Goal: Transaction & Acquisition: Purchase product/service

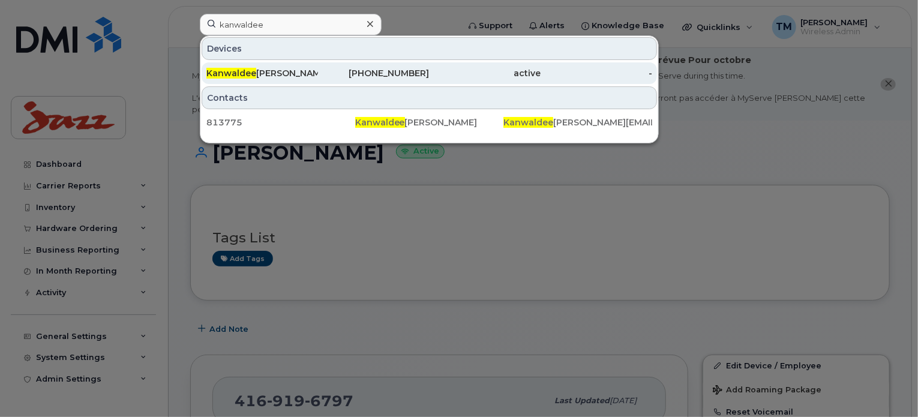
type input "kanwaldee"
click at [307, 68] on div "Kanwaldee [PERSON_NAME]" at bounding box center [262, 73] width 112 height 12
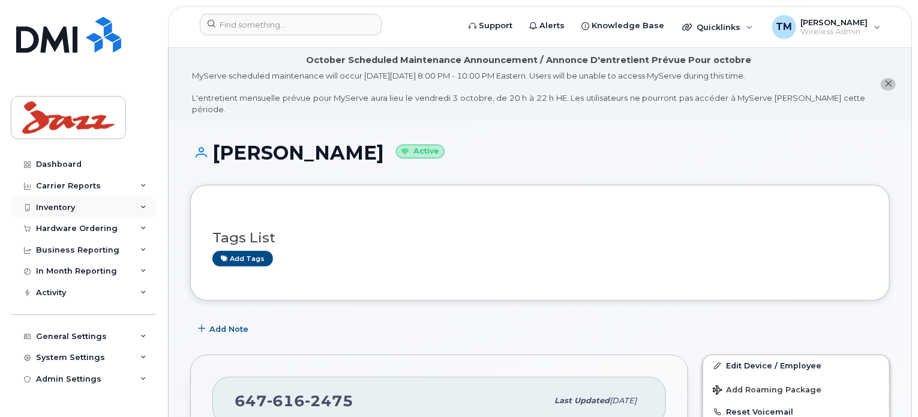
click at [89, 210] on div "Inventory" at bounding box center [83, 208] width 145 height 22
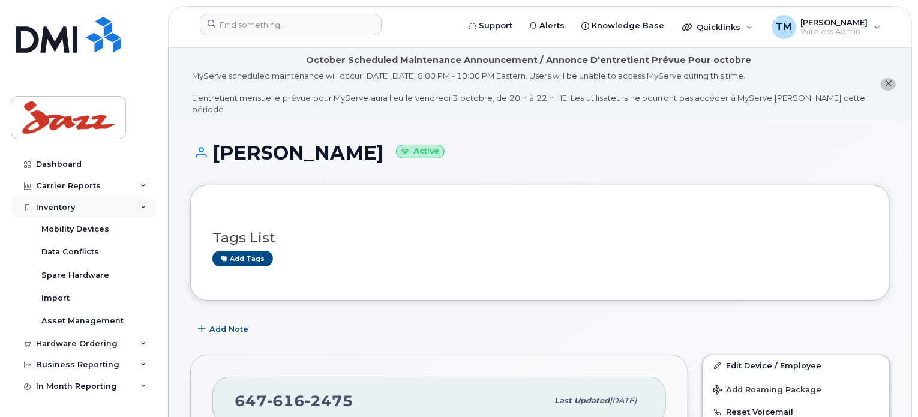
click at [79, 203] on div "Inventory" at bounding box center [83, 208] width 145 height 22
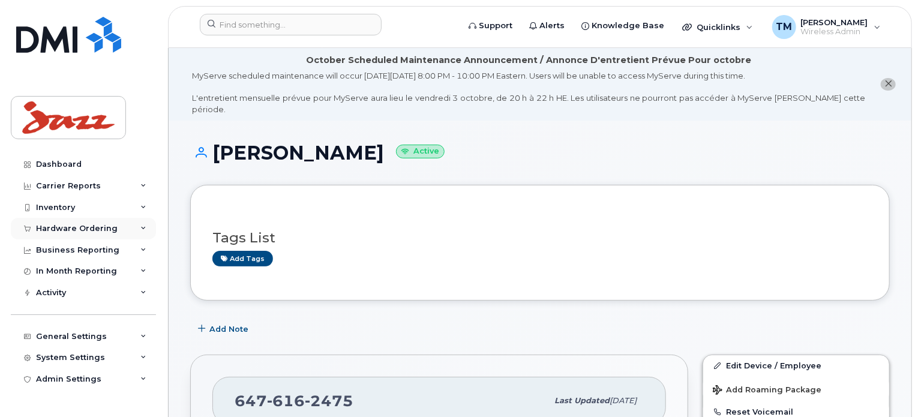
click at [86, 233] on div "Hardware Ordering" at bounding box center [83, 229] width 145 height 22
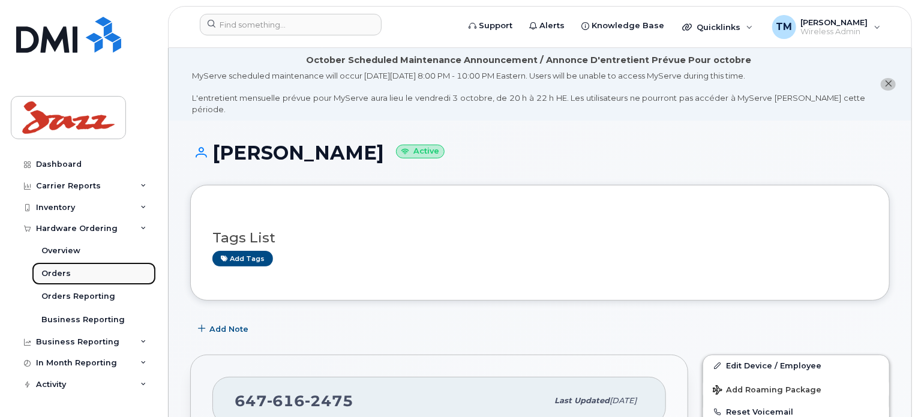
click at [72, 272] on link "Orders" at bounding box center [94, 273] width 124 height 23
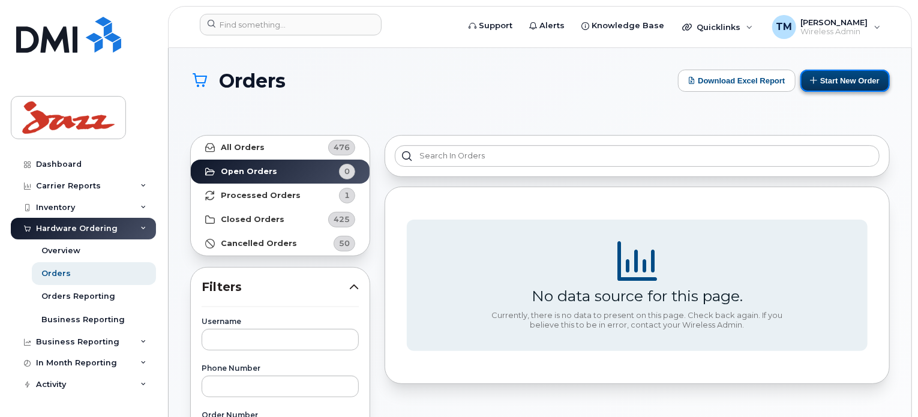
click at [842, 80] on button "Start New Order" at bounding box center [844, 81] width 89 height 22
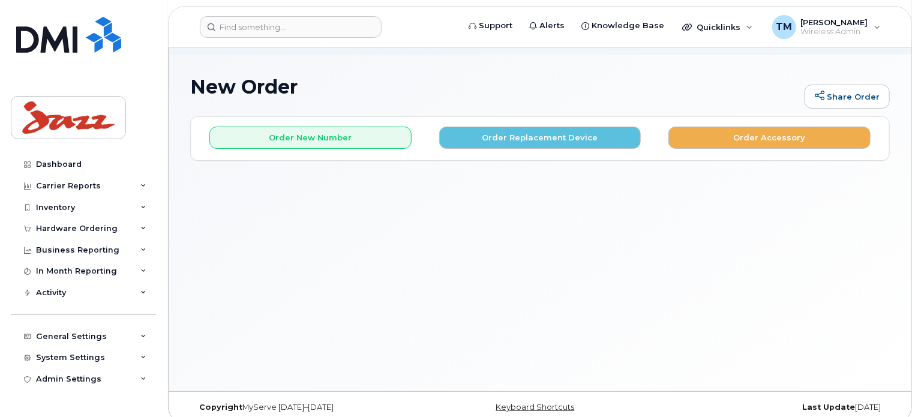
scroll to position [67, 0]
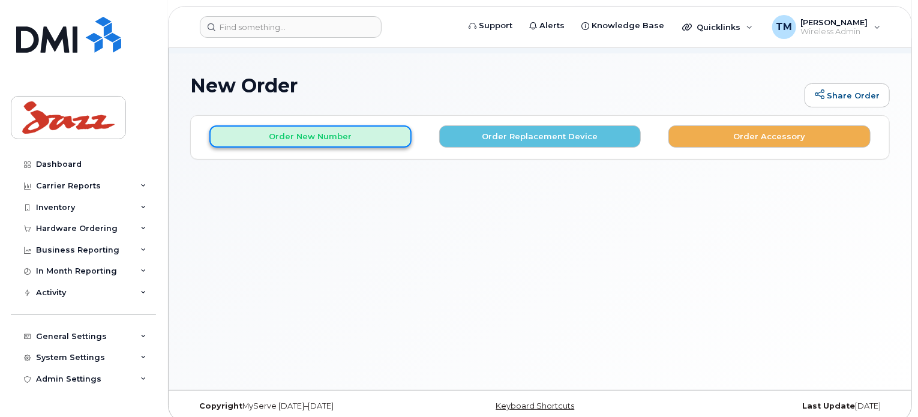
click at [322, 129] on button "Order New Number" at bounding box center [310, 136] width 202 height 22
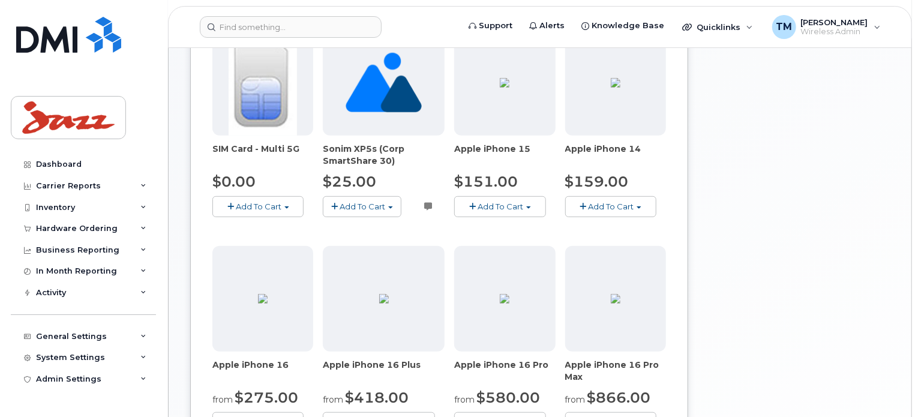
scroll to position [257, 0]
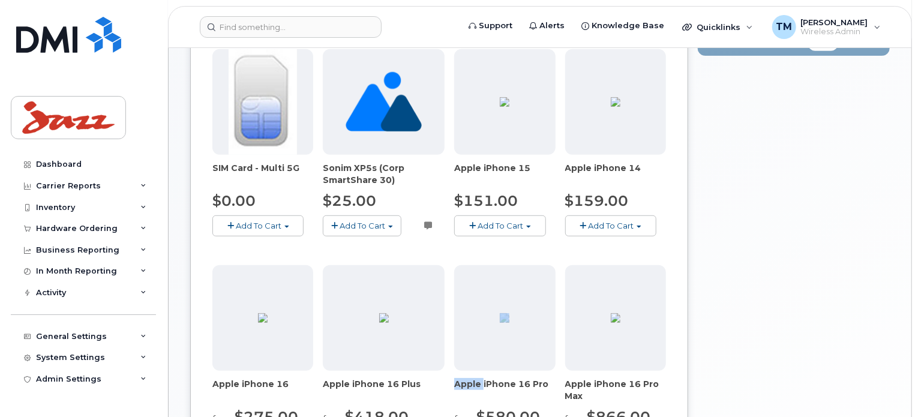
drag, startPoint x: 478, startPoint y: 365, endPoint x: 703, endPoint y: 312, distance: 231.7
click at [475, 318] on div "Apple iPhone 16 Pro from $580.00 Add To Cart Model Black Titanium 128 GB is ava…" at bounding box center [504, 358] width 101 height 187
click at [830, 277] on div "Your Cart is Empty! Choose product from the left side and you will see the new …" at bounding box center [794, 237] width 192 height 625
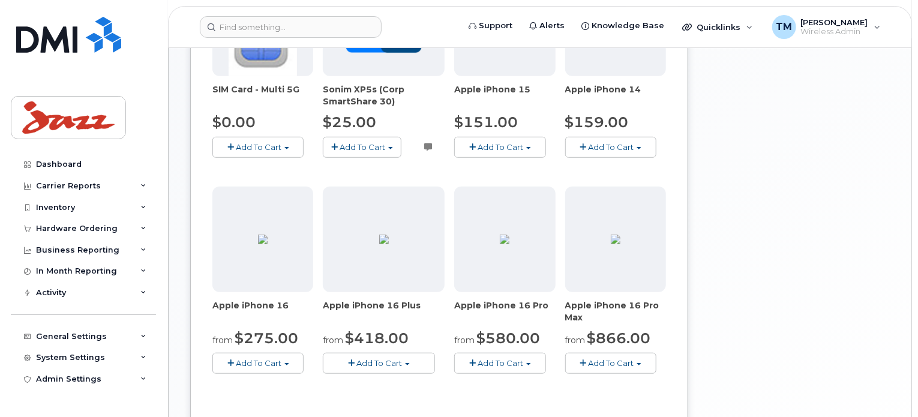
scroll to position [377, 0]
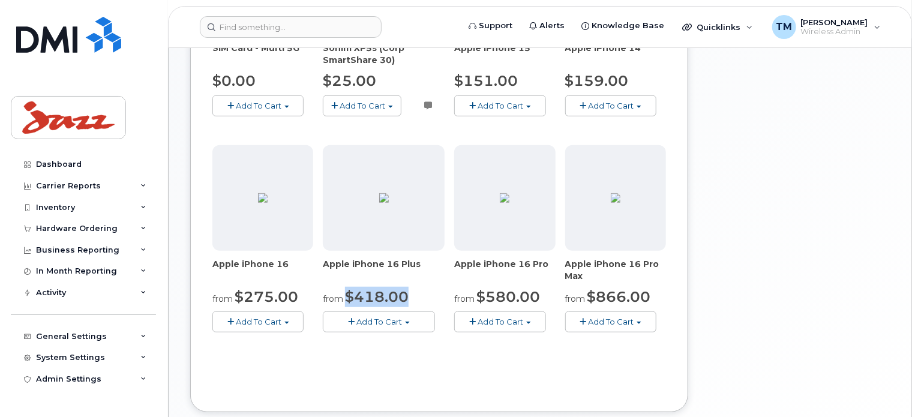
drag, startPoint x: 410, startPoint y: 285, endPoint x: 348, endPoint y: 287, distance: 61.8
click at [348, 287] on div "from $418.00" at bounding box center [384, 297] width 122 height 20
click at [400, 288] on span "$418.00" at bounding box center [377, 296] width 64 height 17
click at [636, 311] on button "Add To Cart" at bounding box center [610, 321] width 91 height 21
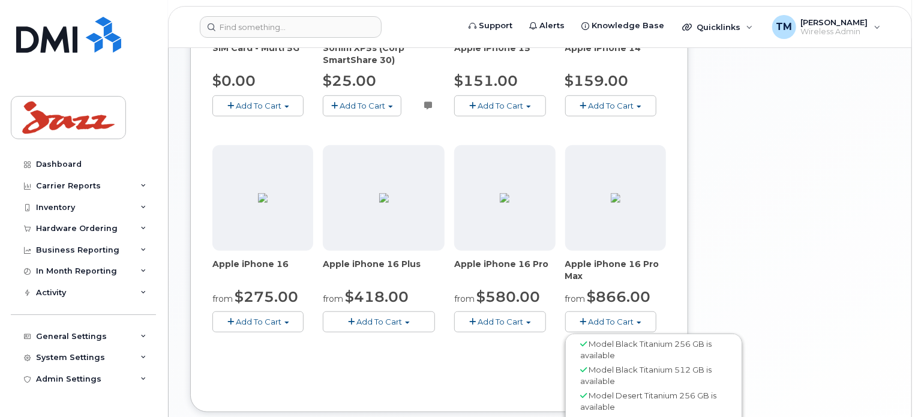
click at [693, 267] on div "Order New Device Upgrade Existing Device Order Accessory Order new device and n…" at bounding box center [539, 117] width 699 height 625
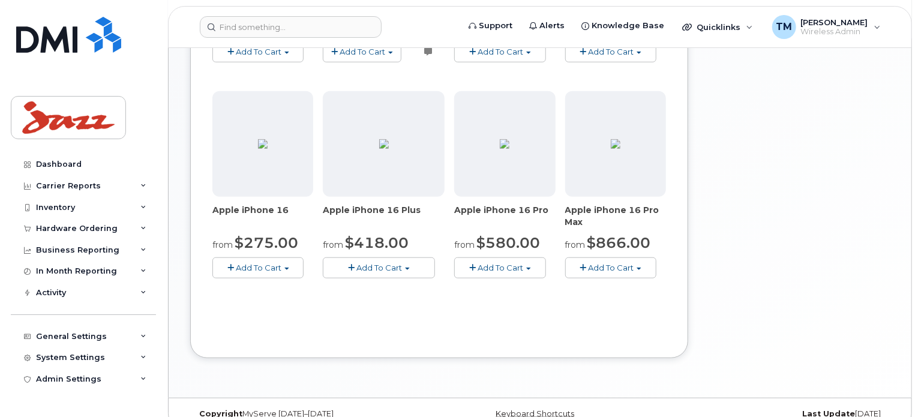
scroll to position [437, 0]
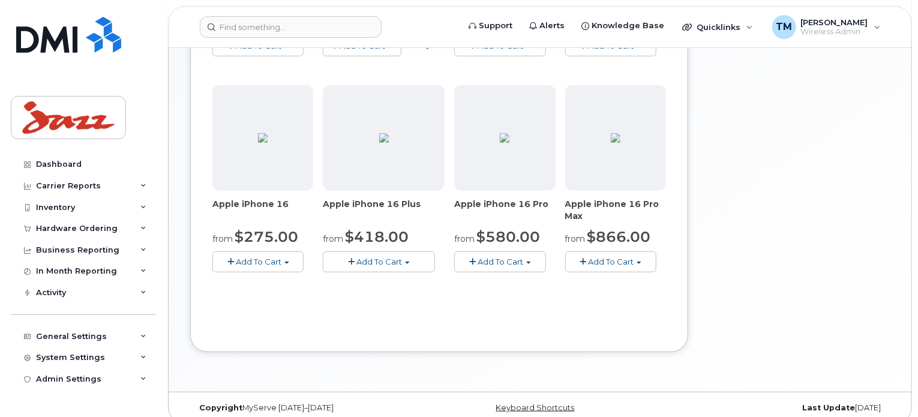
click at [639, 254] on button "Add To Cart" at bounding box center [610, 261] width 91 height 21
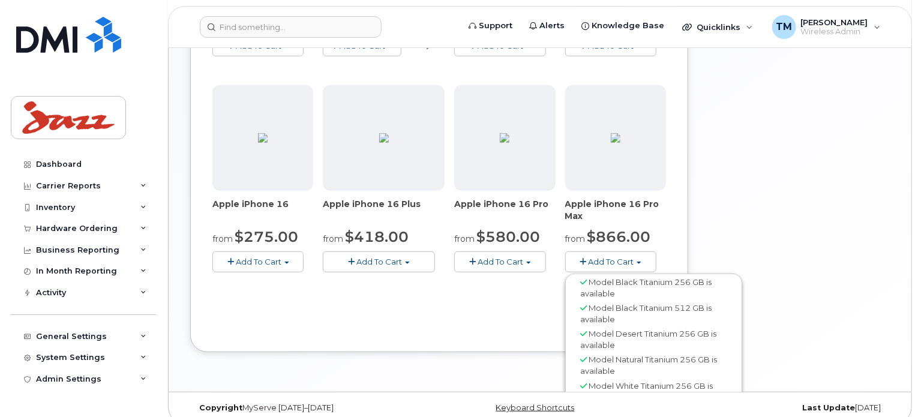
scroll to position [2, 0]
click at [428, 319] on div "Order New Device Upgrade Existing Device Order Accessory Order new device and n…" at bounding box center [439, 48] width 498 height 607
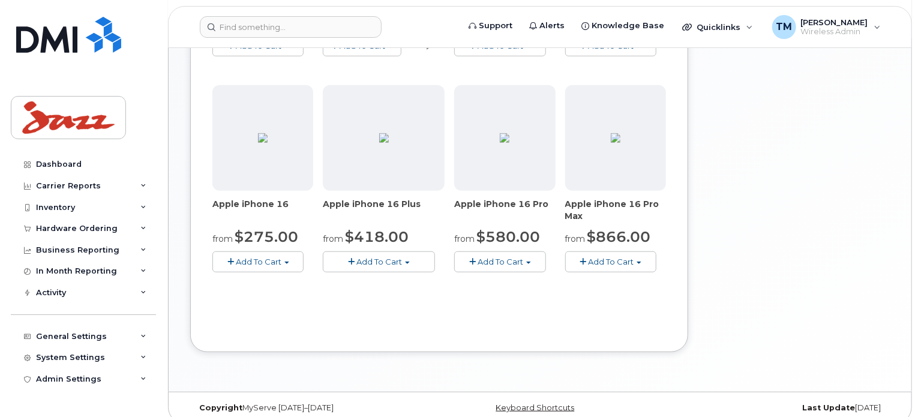
click at [283, 256] on button "Add To Cart" at bounding box center [257, 261] width 91 height 21
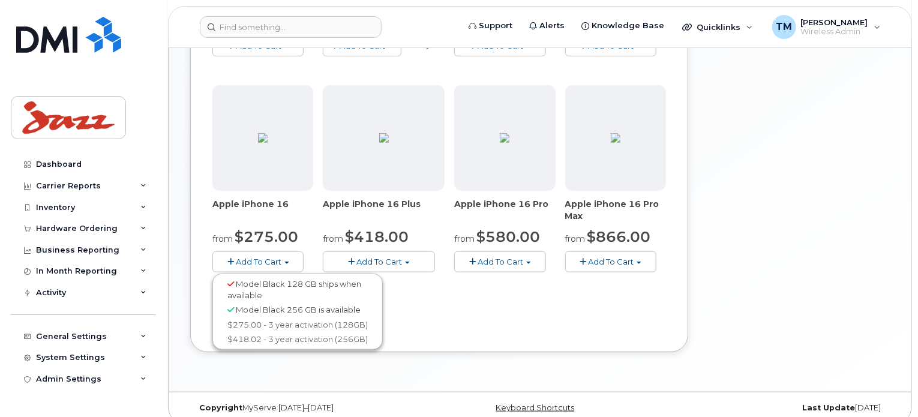
drag, startPoint x: 445, startPoint y: 314, endPoint x: 444, endPoint y: 288, distance: 25.8
click at [446, 312] on div "Use Suspended Line No No change Yes Use Inventory No No Yes Device Make All And…" at bounding box center [439, 72] width 454 height 515
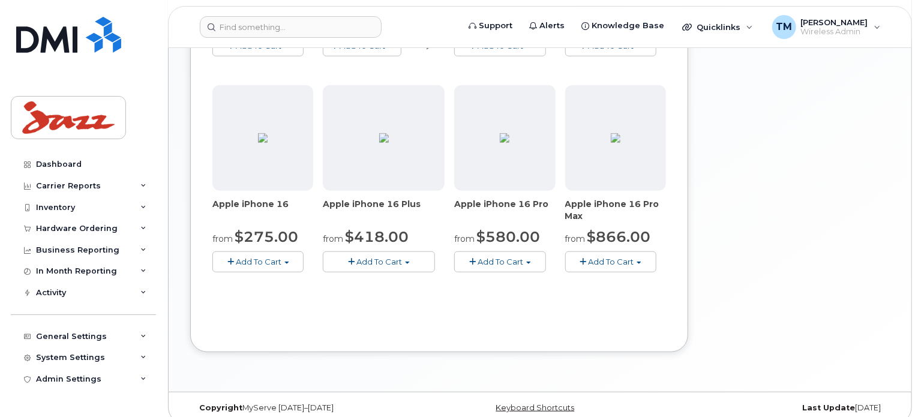
click at [415, 251] on button "Add To Cart" at bounding box center [379, 261] width 112 height 21
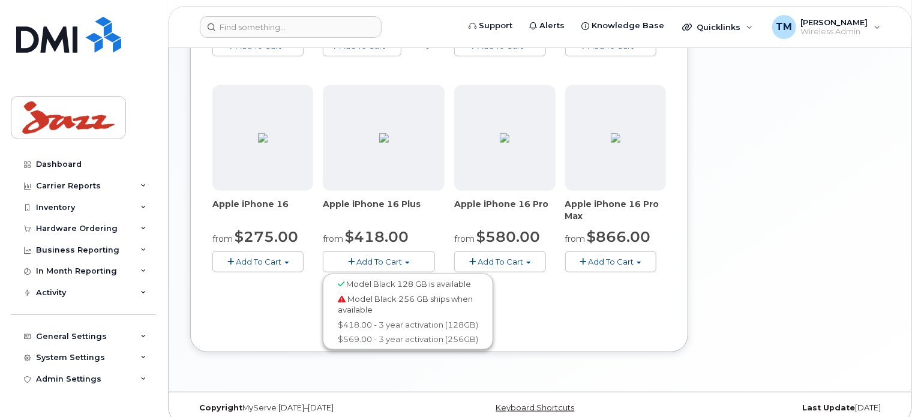
click at [283, 321] on div "Order New Device Upgrade Existing Device Order Accessory Order new device and n…" at bounding box center [439, 48] width 498 height 607
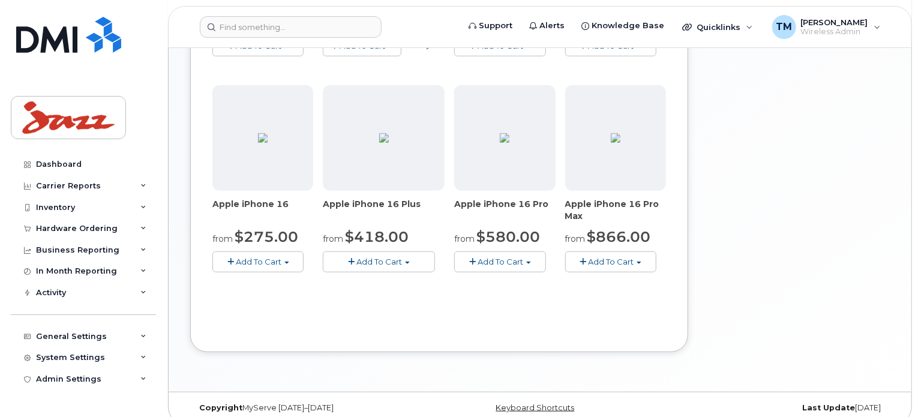
click at [527, 262] on span "button" at bounding box center [528, 263] width 5 height 2
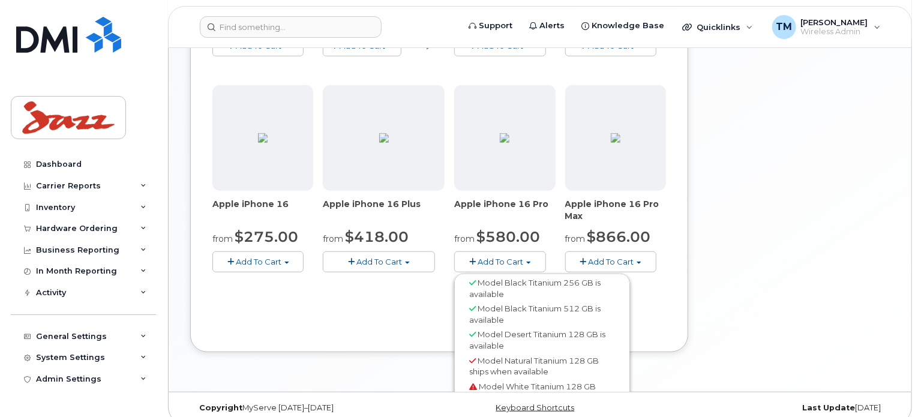
scroll to position [43, 0]
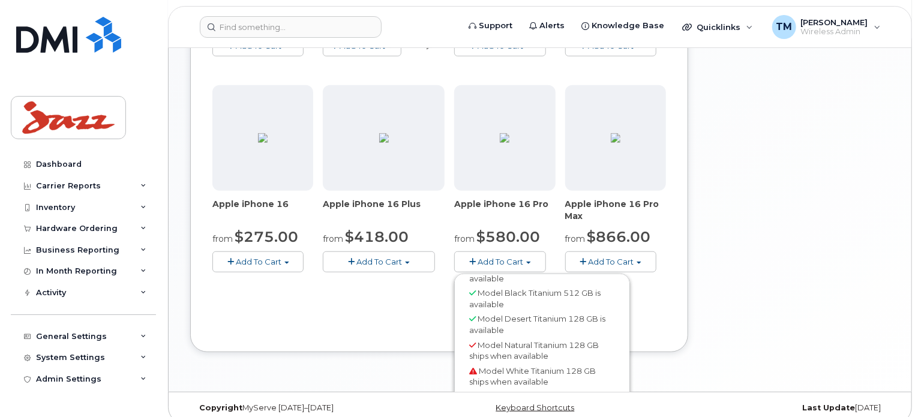
click at [331, 280] on div "Use Suspended Line No No change Yes Use Inventory No No Yes Device Make All And…" at bounding box center [439, 72] width 454 height 515
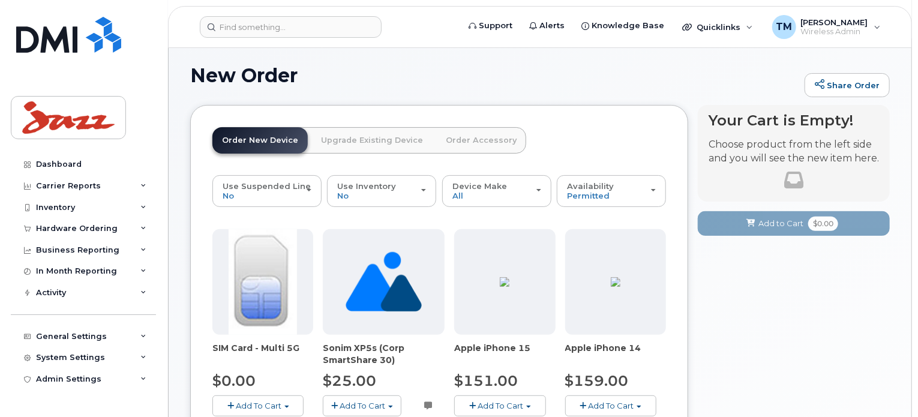
scroll to position [377, 0]
